Goal: Task Accomplishment & Management: Manage account settings

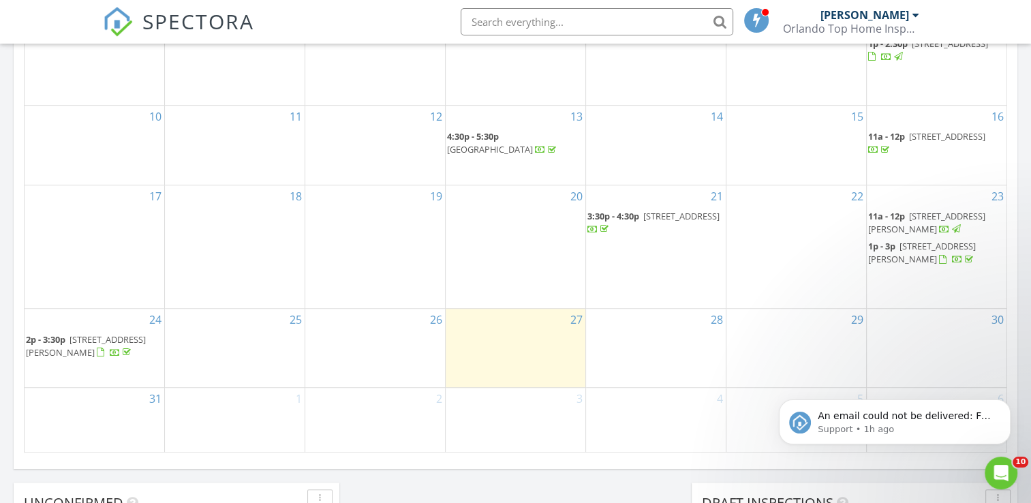
scroll to position [796, 0]
click at [89, 346] on span "10955 Lemay Dr, Clermont 34711" at bounding box center [86, 348] width 120 height 25
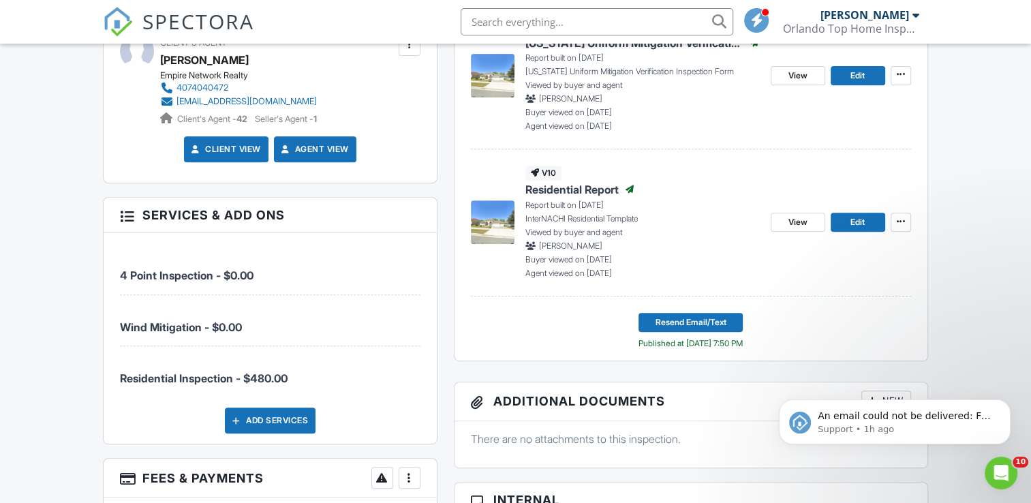
scroll to position [564, 0]
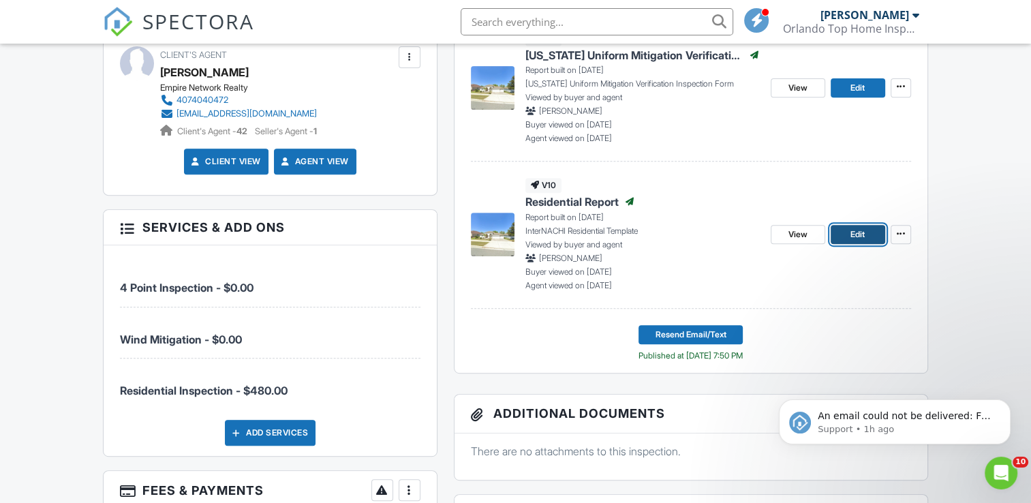
click at [855, 232] on span "Edit" at bounding box center [857, 235] width 14 height 14
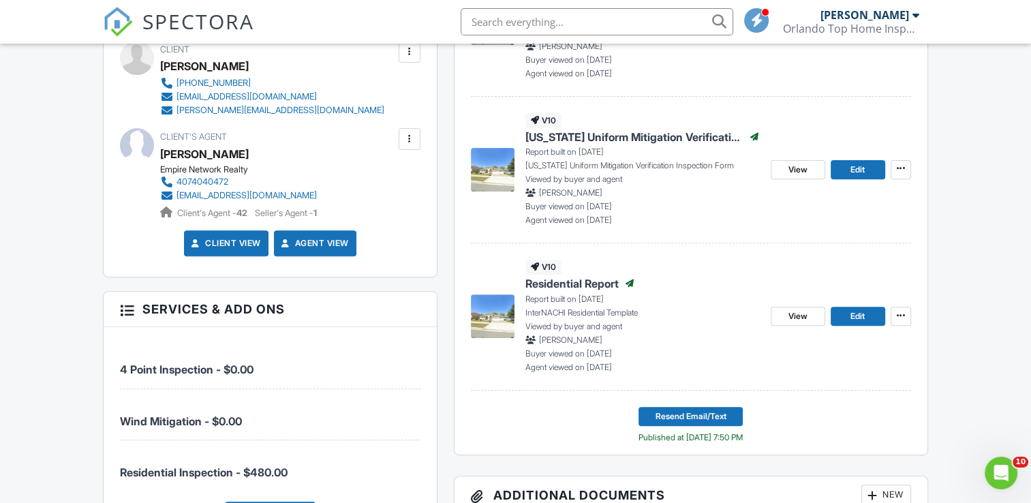
click at [404, 57] on div at bounding box center [410, 52] width 14 height 14
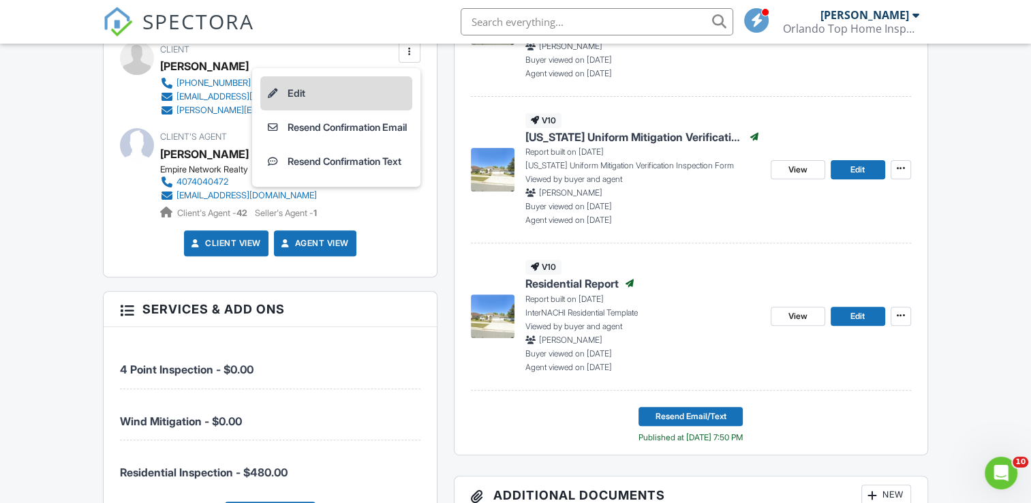
click at [300, 94] on li "Edit" at bounding box center [336, 93] width 152 height 34
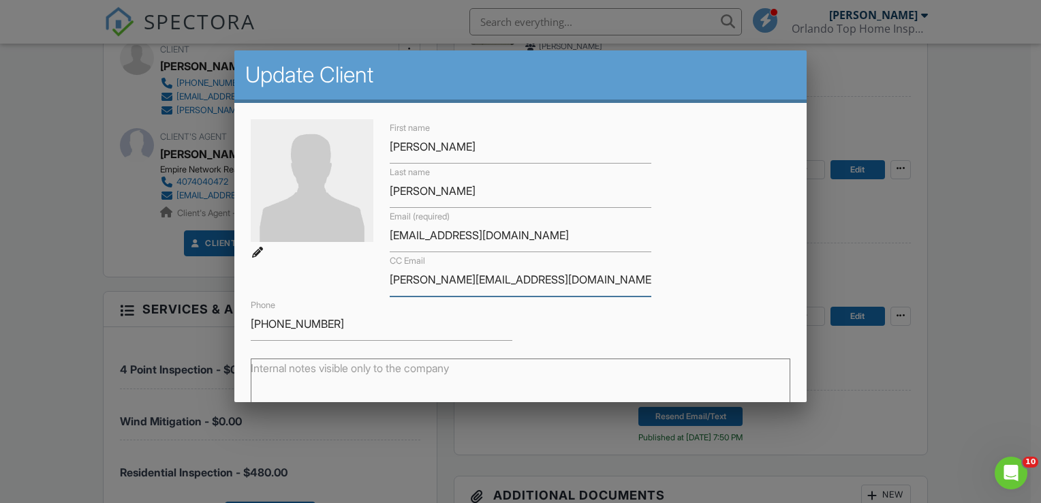
click at [454, 273] on input "[PERSON_NAME][EMAIL_ADDRESS][DOMAIN_NAME]" at bounding box center [521, 279] width 262 height 33
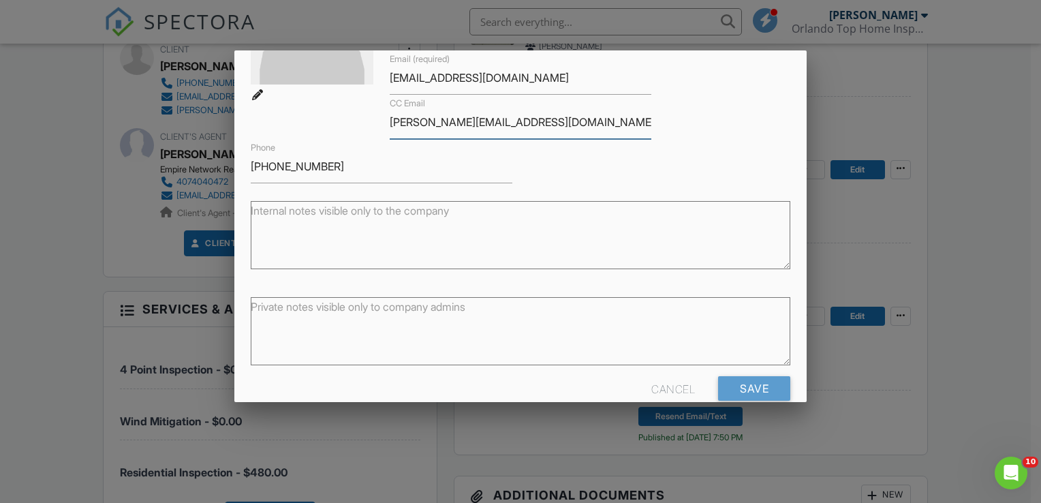
scroll to position [181, 0]
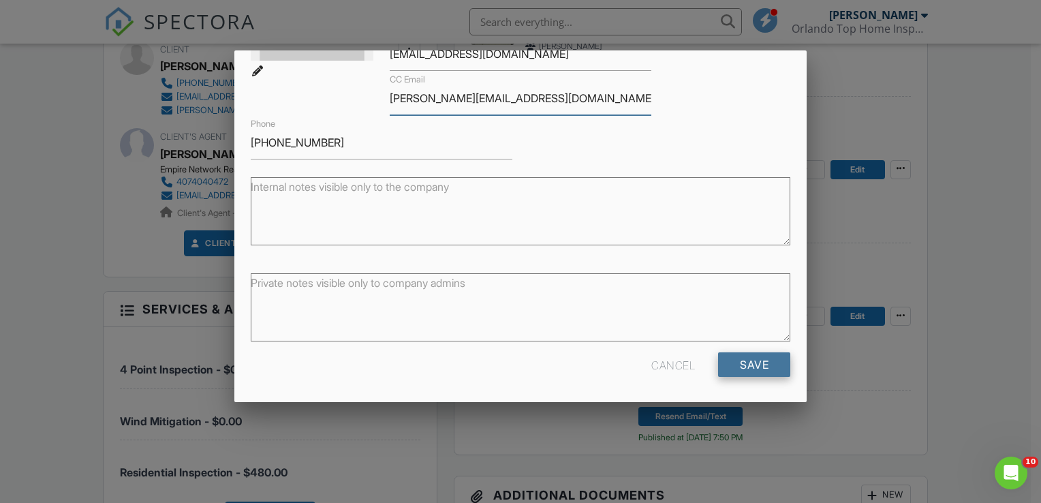
type input "[PERSON_NAME][EMAIL_ADDRESS][DOMAIN_NAME]"
click at [749, 362] on input "Save" at bounding box center [754, 364] width 72 height 25
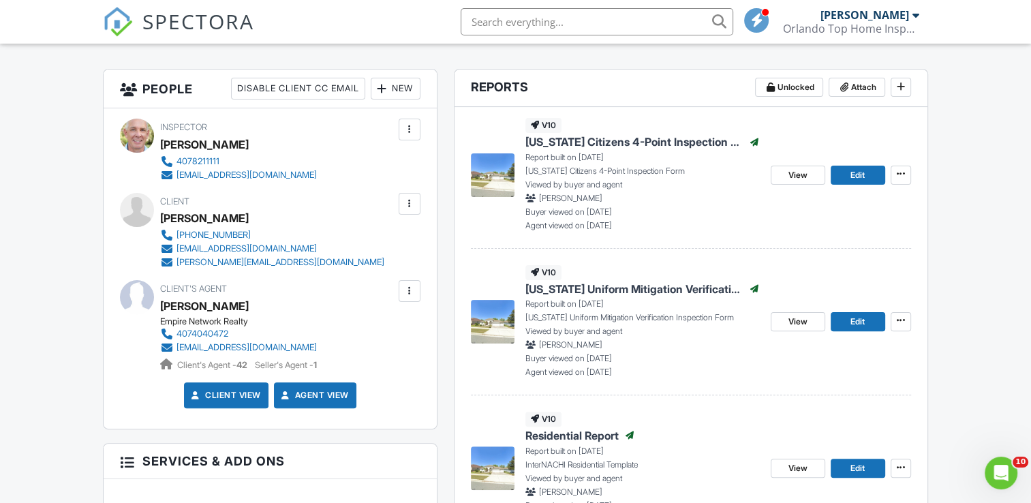
scroll to position [374, 0]
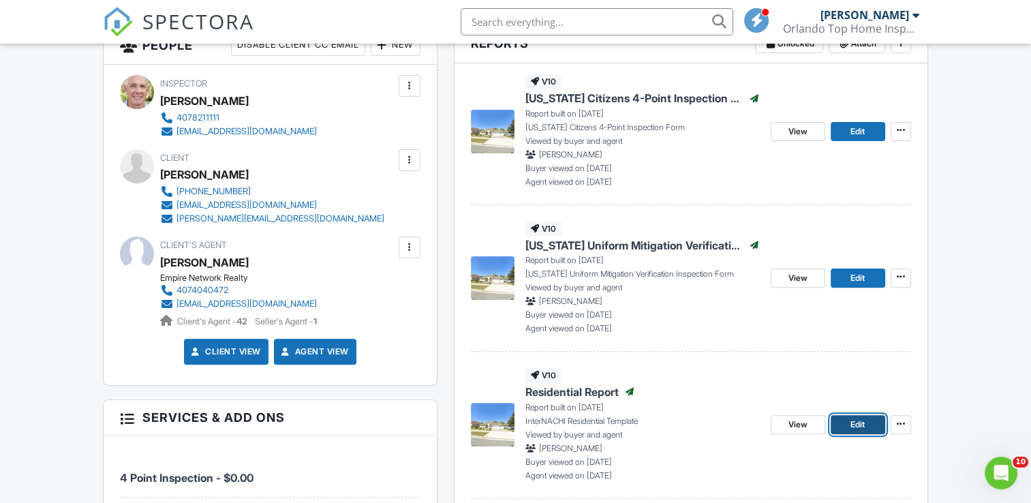
click at [864, 420] on span "Edit" at bounding box center [857, 425] width 14 height 14
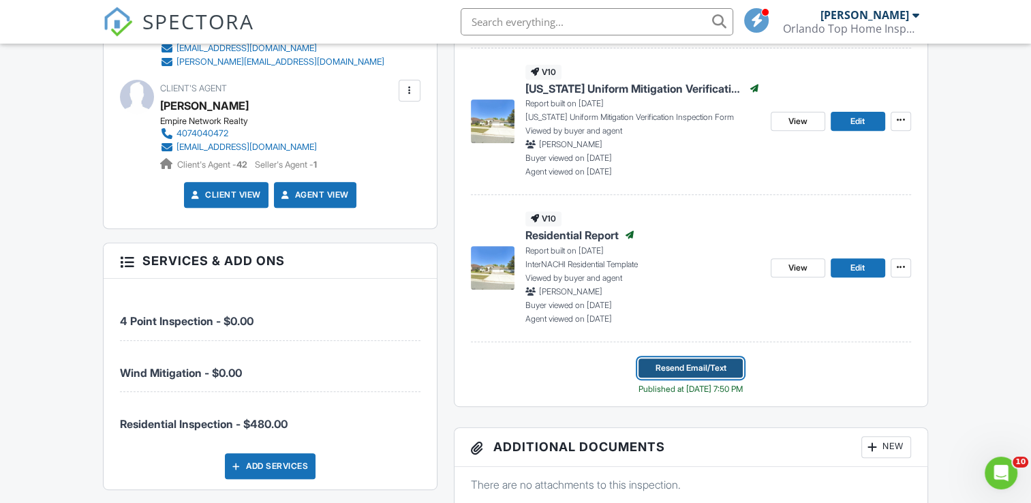
click at [710, 369] on span "Resend Email/Text" at bounding box center [690, 368] width 71 height 14
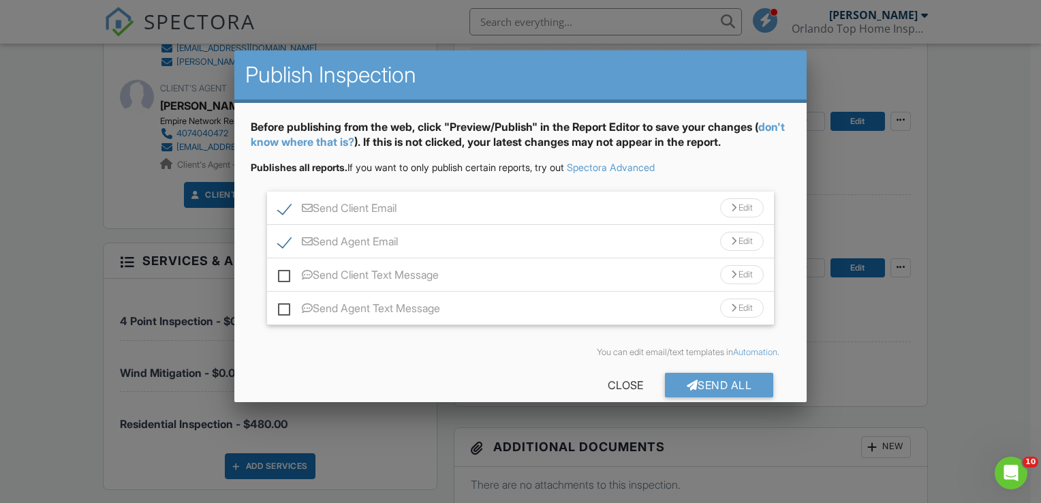
click at [288, 245] on label "Send Agent Email" at bounding box center [338, 243] width 120 height 17
checkbox input "false"
click at [285, 214] on label "Send Client Email" at bounding box center [337, 210] width 119 height 17
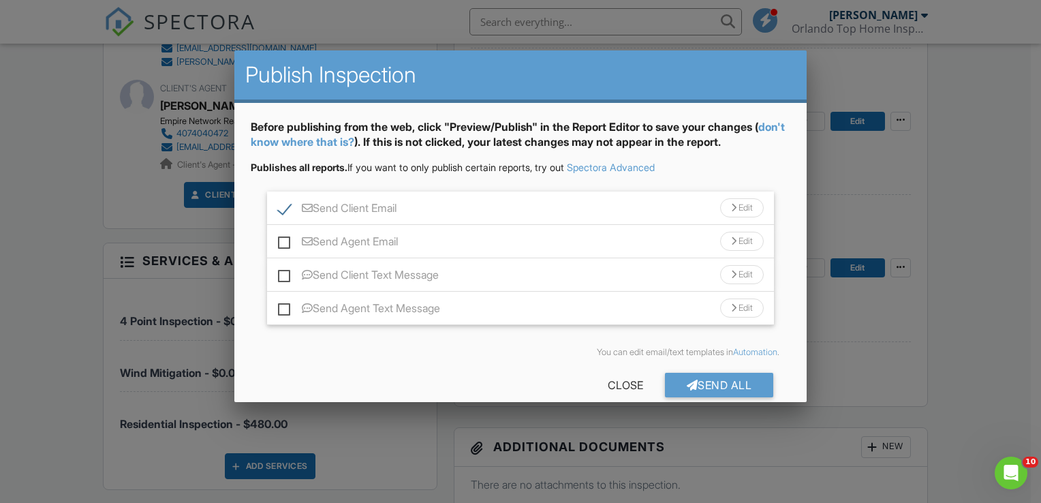
checkbox input "false"
click at [291, 269] on label "Send Client Text Message" at bounding box center [358, 276] width 161 height 17
click at [287, 269] on input "Send Client Text Message" at bounding box center [282, 268] width 9 height 9
checkbox input "true"
click at [289, 307] on label "Send Agent Text Message" at bounding box center [359, 310] width 162 height 17
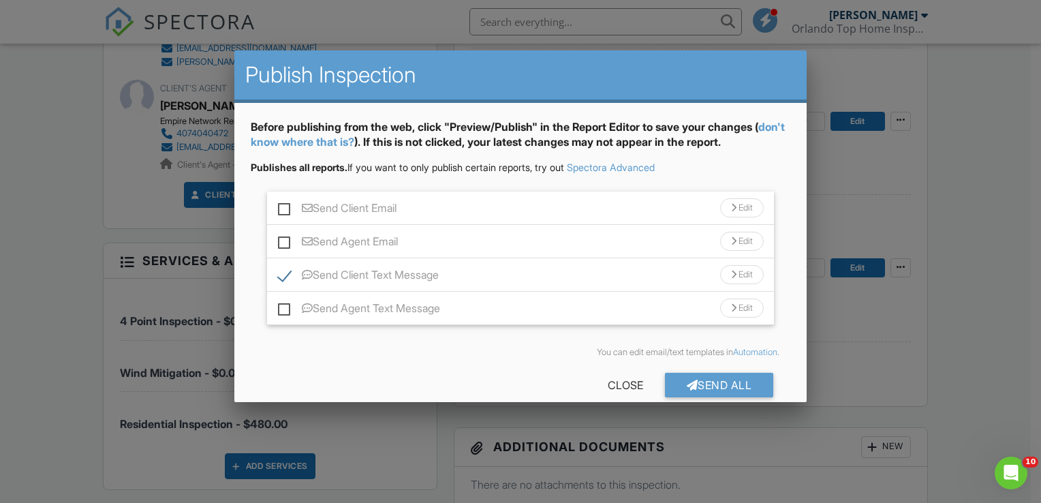
click at [287, 306] on input "Send Agent Text Message" at bounding box center [282, 301] width 9 height 9
checkbox input "true"
click at [285, 210] on label "Send Client Email" at bounding box center [337, 210] width 119 height 17
click at [285, 206] on input "Send Client Email" at bounding box center [282, 201] width 9 height 9
checkbox input "true"
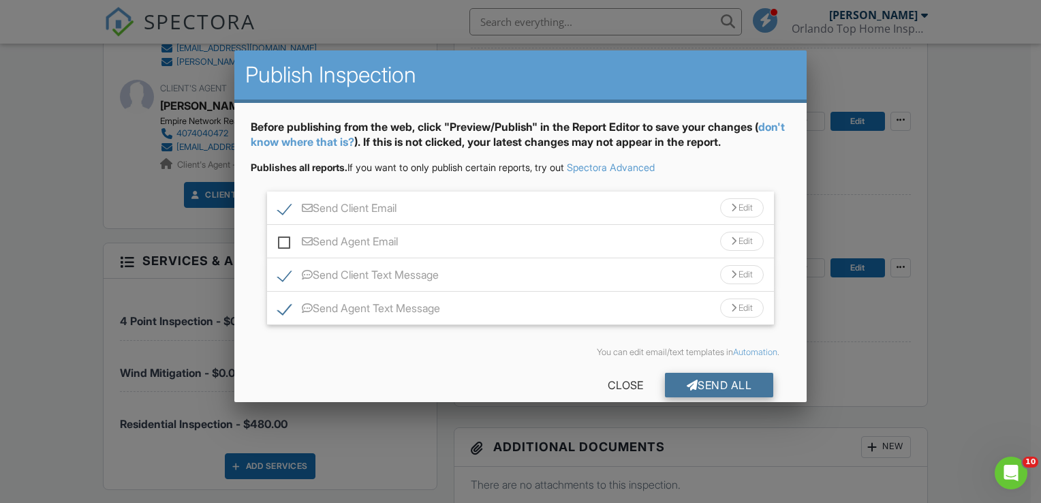
click at [715, 387] on div "Send All" at bounding box center [719, 385] width 109 height 25
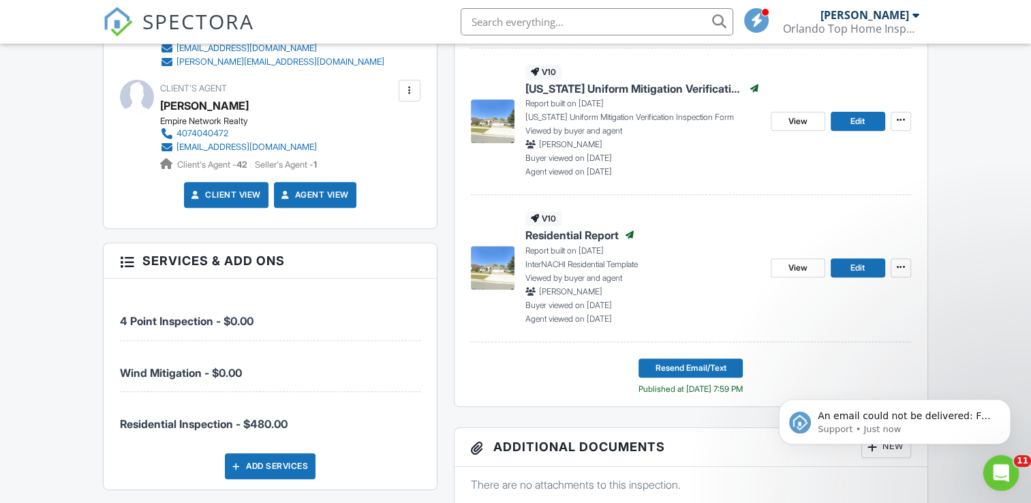
click at [987, 475] on div "Open Intercom Messenger" at bounding box center [998, 470] width 45 height 45
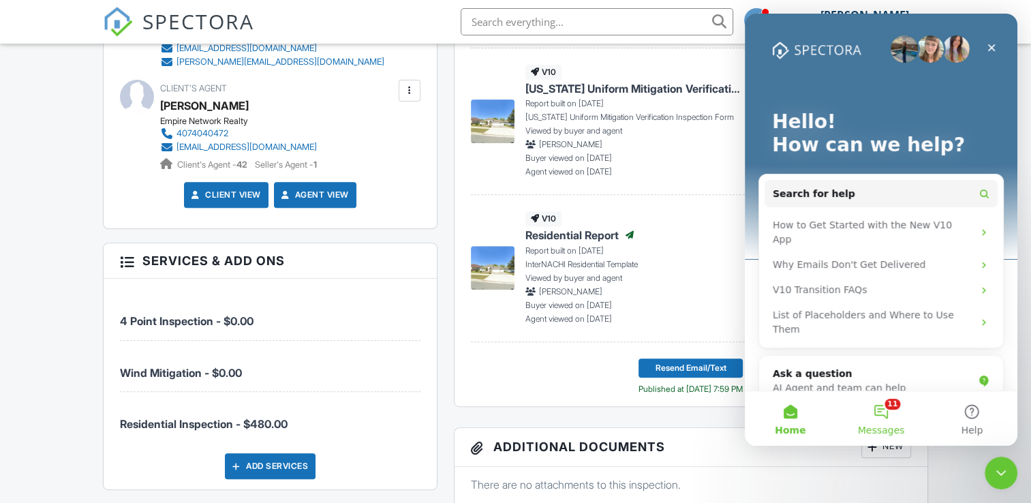
click at [888, 411] on button "11 Messages" at bounding box center [880, 418] width 91 height 54
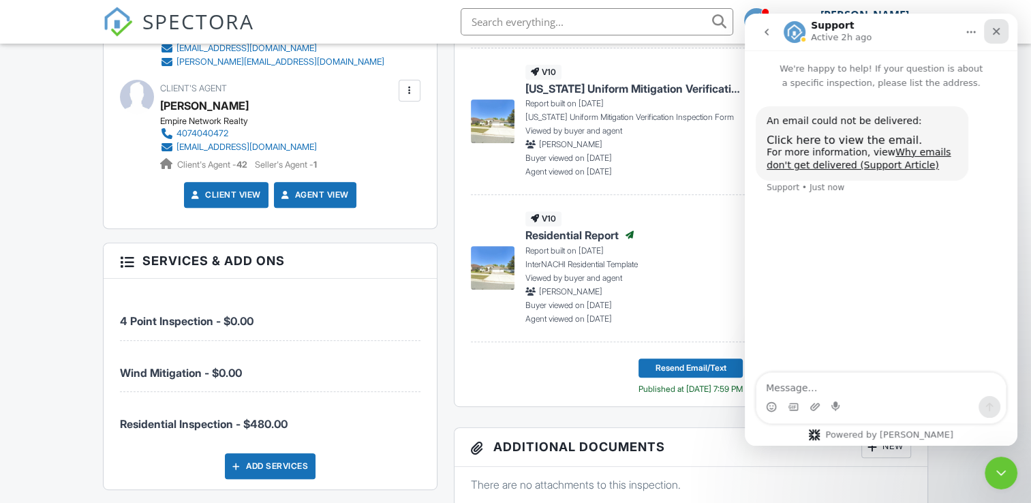
click at [995, 32] on icon "Close" at bounding box center [996, 31] width 7 height 7
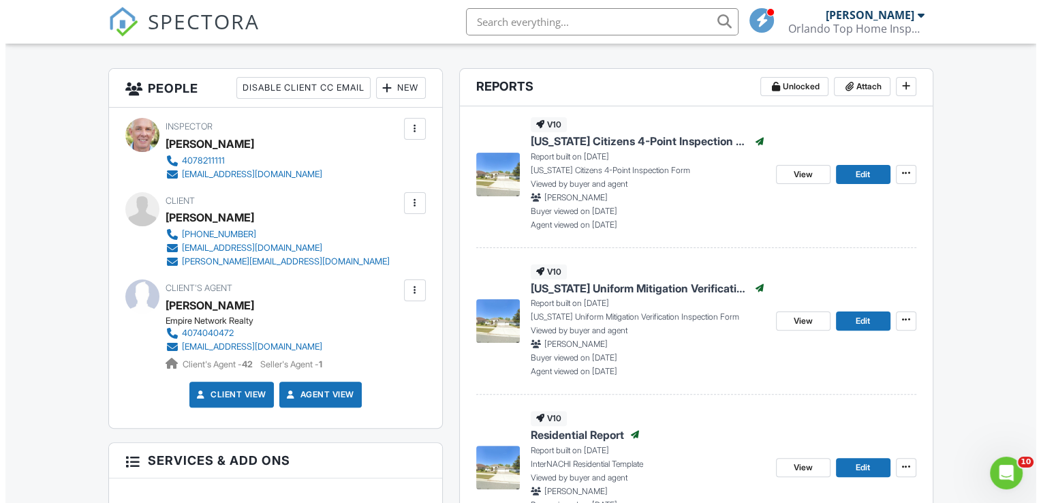
scroll to position [322, 0]
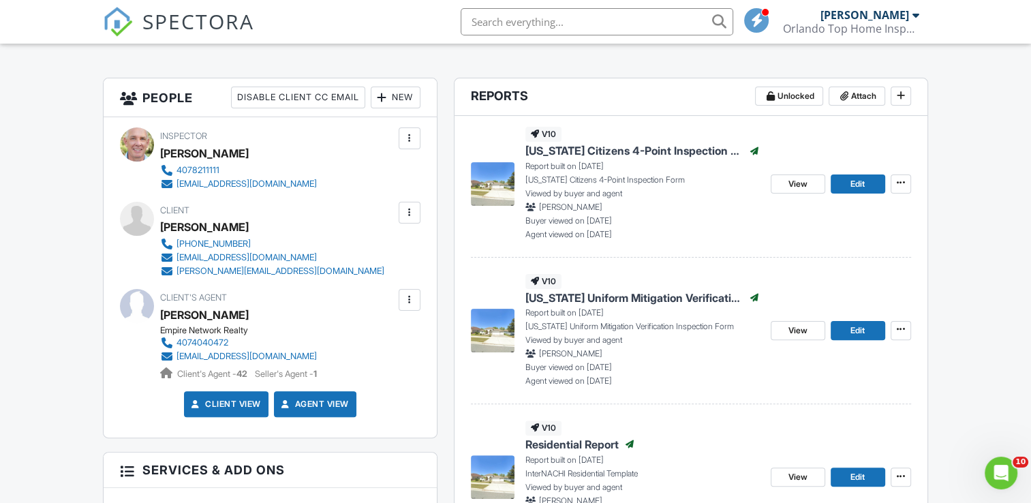
click at [407, 215] on div at bounding box center [410, 213] width 14 height 14
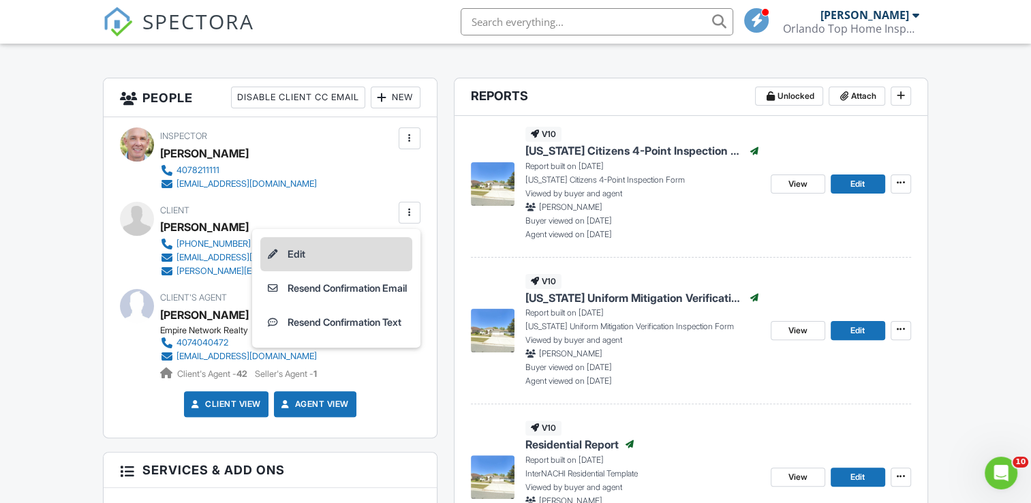
click at [287, 253] on li "Edit" at bounding box center [336, 254] width 152 height 34
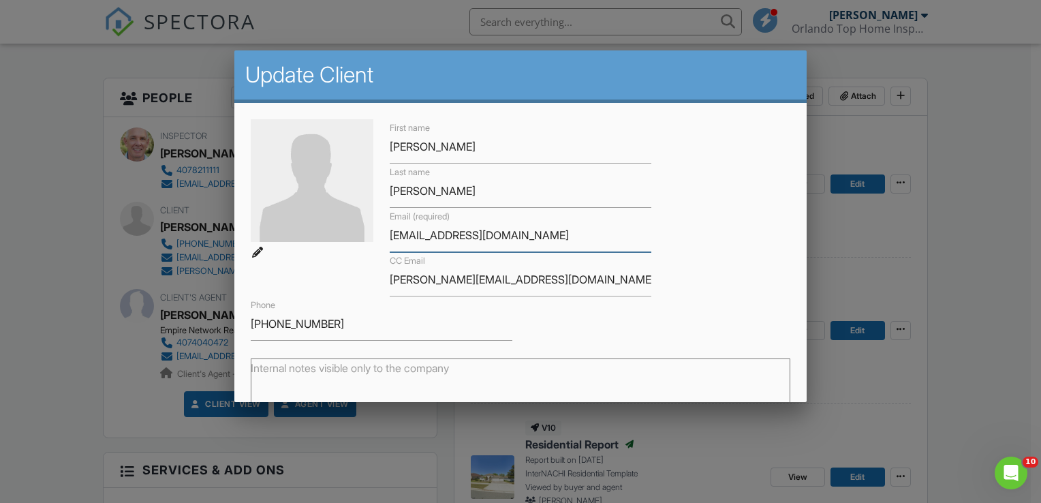
click at [415, 233] on input "[EMAIL_ADDRESS][DOMAIN_NAME]" at bounding box center [521, 235] width 262 height 33
type input "[EMAIL_ADDRESS][DOMAIN_NAME]"
click at [452, 278] on input "[PERSON_NAME][EMAIL_ADDRESS][DOMAIN_NAME]" at bounding box center [521, 279] width 262 height 33
click at [531, 281] on input "[PERSON_NAME][EMAIL_ADDRESS][DOMAIN_NAME]" at bounding box center [521, 279] width 262 height 33
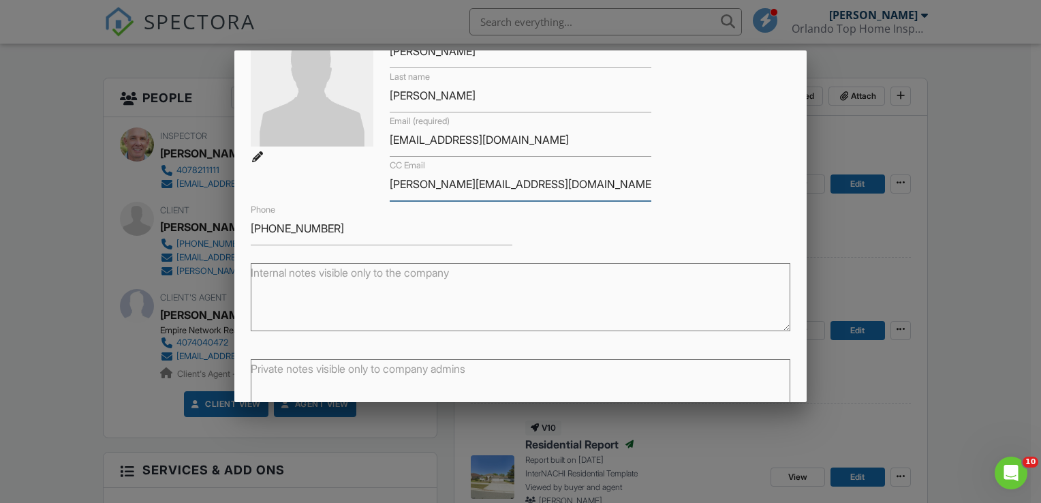
scroll to position [181, 0]
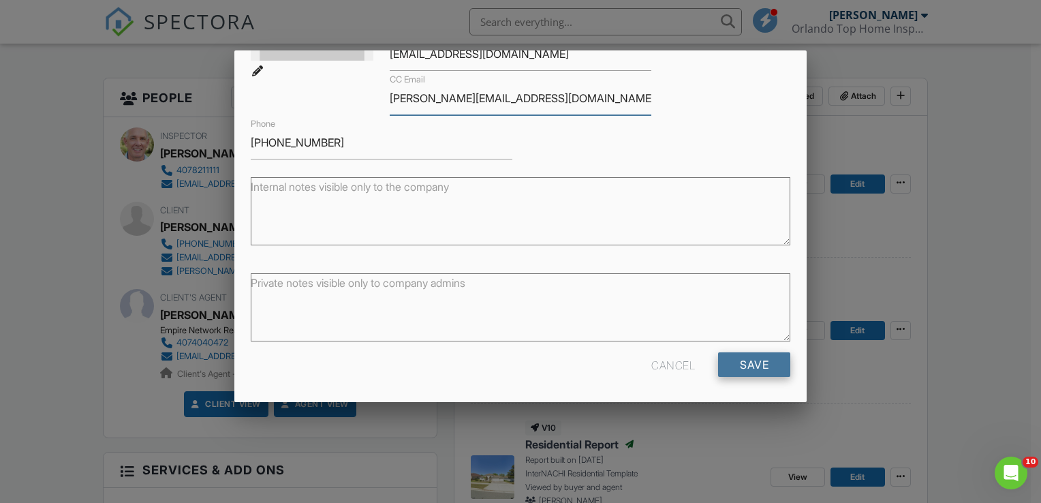
type input "[PERSON_NAME][EMAIL_ADDRESS][DOMAIN_NAME]"
click at [744, 366] on input "Save" at bounding box center [754, 364] width 72 height 25
